Goal: Task Accomplishment & Management: Use online tool/utility

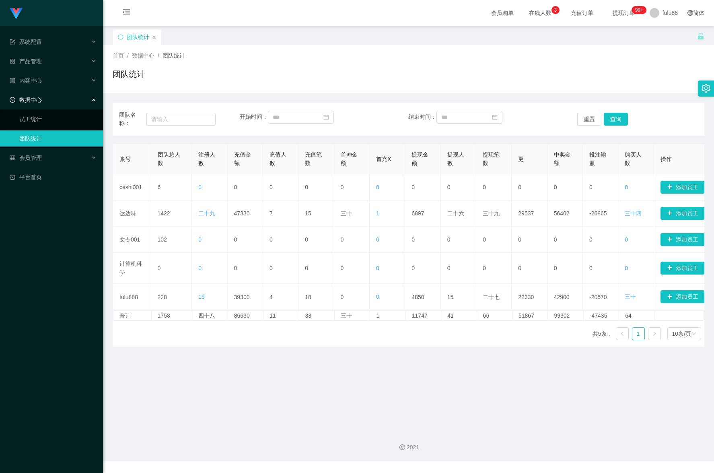
click at [647, 117] on div "重置 查询" at bounding box center [625, 119] width 97 height 17
